Goal: Task Accomplishment & Management: Manage account settings

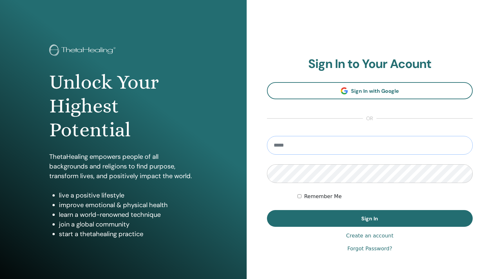
type input "**********"
click at [370, 218] on button "Sign In" at bounding box center [370, 218] width 206 height 17
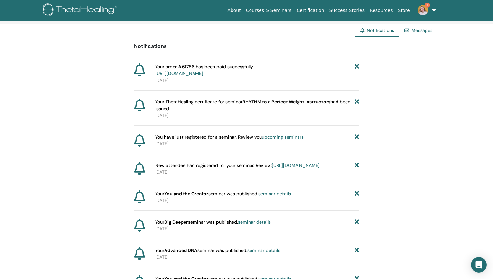
scroll to position [48, 0]
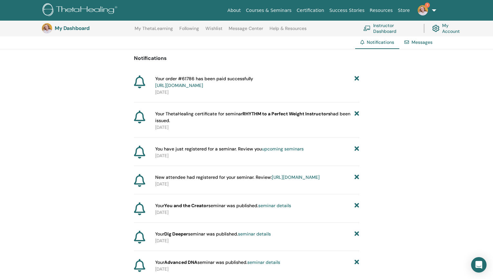
click at [260, 237] on link "seminar details" at bounding box center [254, 234] width 33 height 6
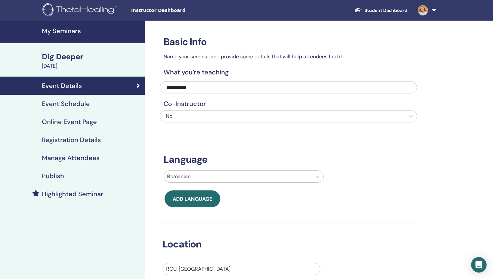
click at [61, 169] on link "Publish" at bounding box center [72, 176] width 145 height 18
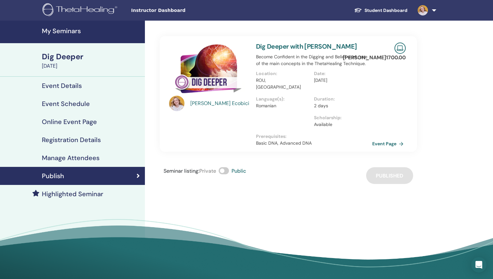
click at [291, 45] on link "Dig Deeper with Silvia Ecobici" at bounding box center [306, 46] width 101 height 8
click at [392, 139] on link "Event Page" at bounding box center [390, 144] width 34 height 10
click at [70, 30] on h4 "My Seminars" at bounding box center [91, 31] width 99 height 8
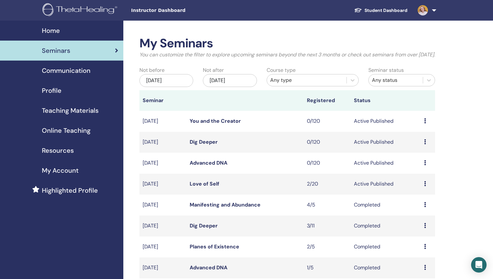
click at [222, 124] on link "You and the Creator" at bounding box center [215, 121] width 51 height 7
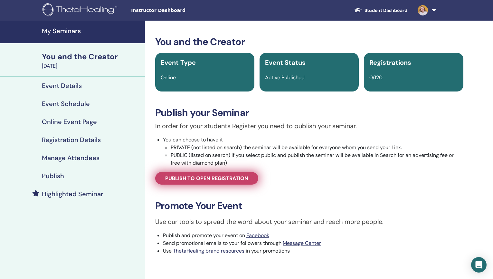
click at [225, 178] on span "Publish to open registration" at bounding box center [206, 178] width 83 height 7
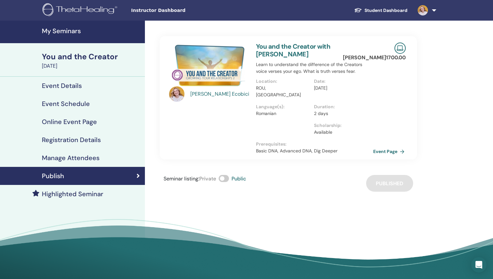
click at [382, 147] on link "Event Page" at bounding box center [390, 152] width 34 height 10
